Goal: Check status: Check status

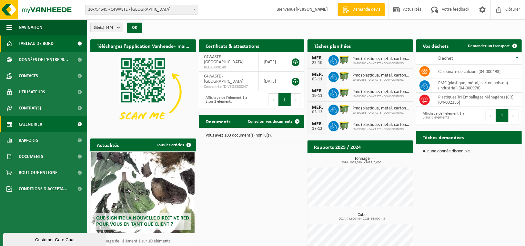
click at [38, 122] on span "Calendrier" at bounding box center [31, 124] width 24 height 16
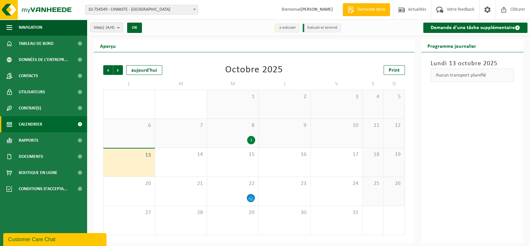
click at [243, 133] on div "8 1" at bounding box center [233, 133] width 52 height 29
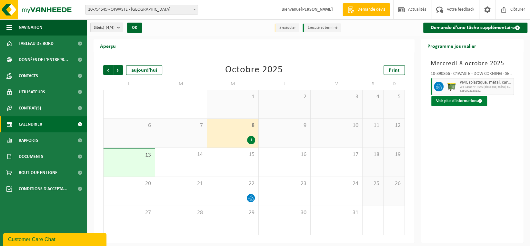
click at [469, 99] on button "Voir plus d'informations" at bounding box center [459, 101] width 56 height 10
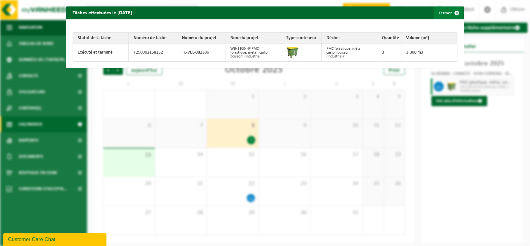
click at [445, 9] on button "Fermer" at bounding box center [449, 12] width 30 height 13
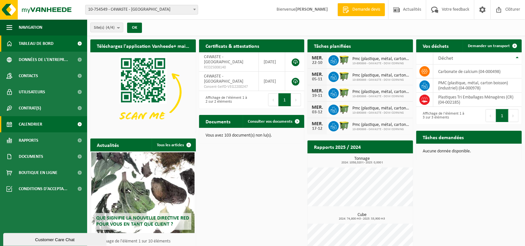
click at [34, 123] on span "Calendrier" at bounding box center [31, 124] width 24 height 16
